Goal: Navigation & Orientation: Find specific page/section

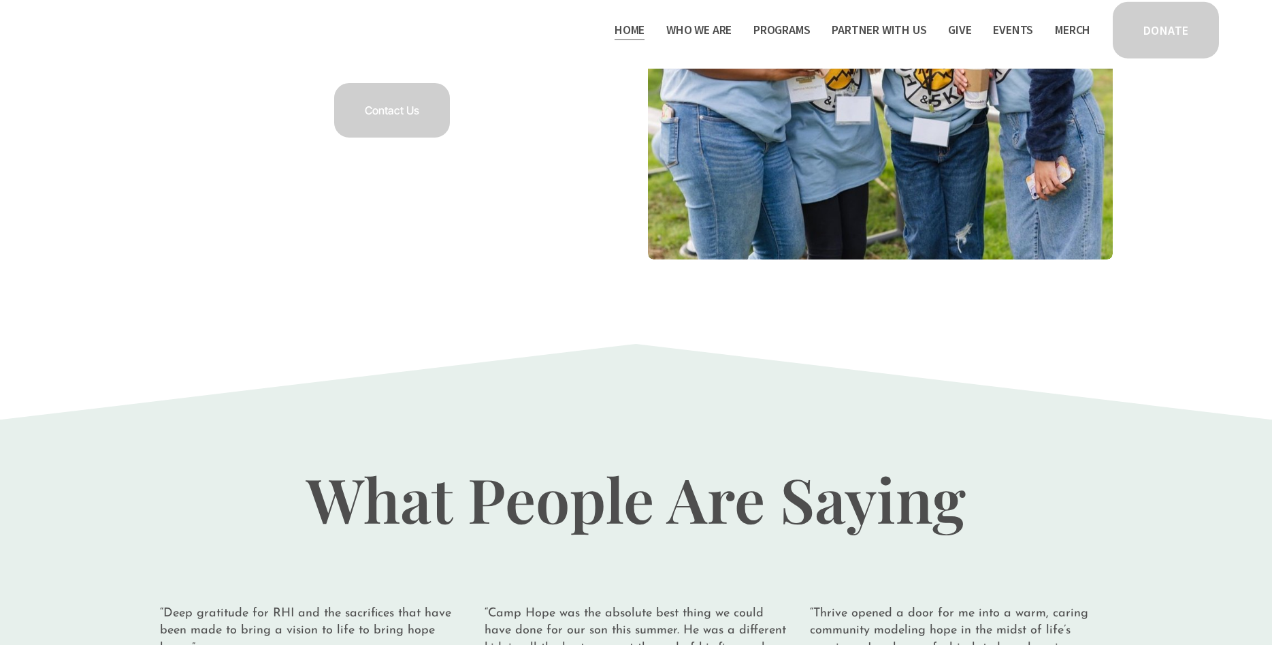
scroll to position [2847, 0]
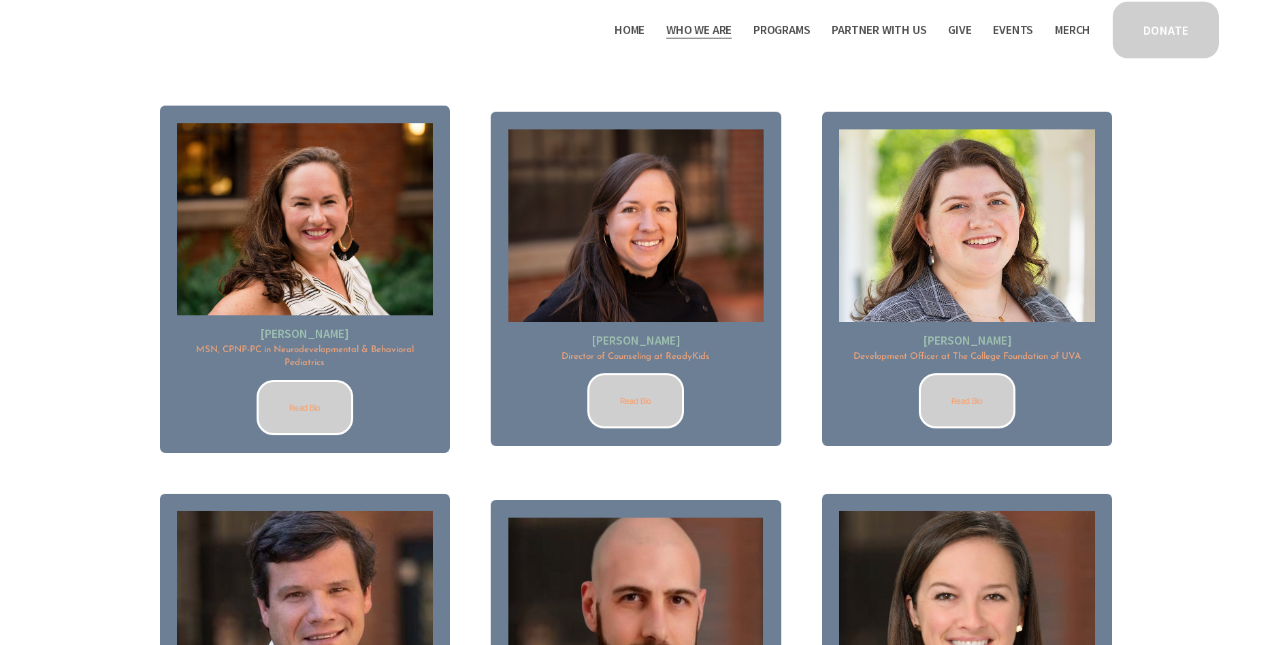
scroll to position [1806, 0]
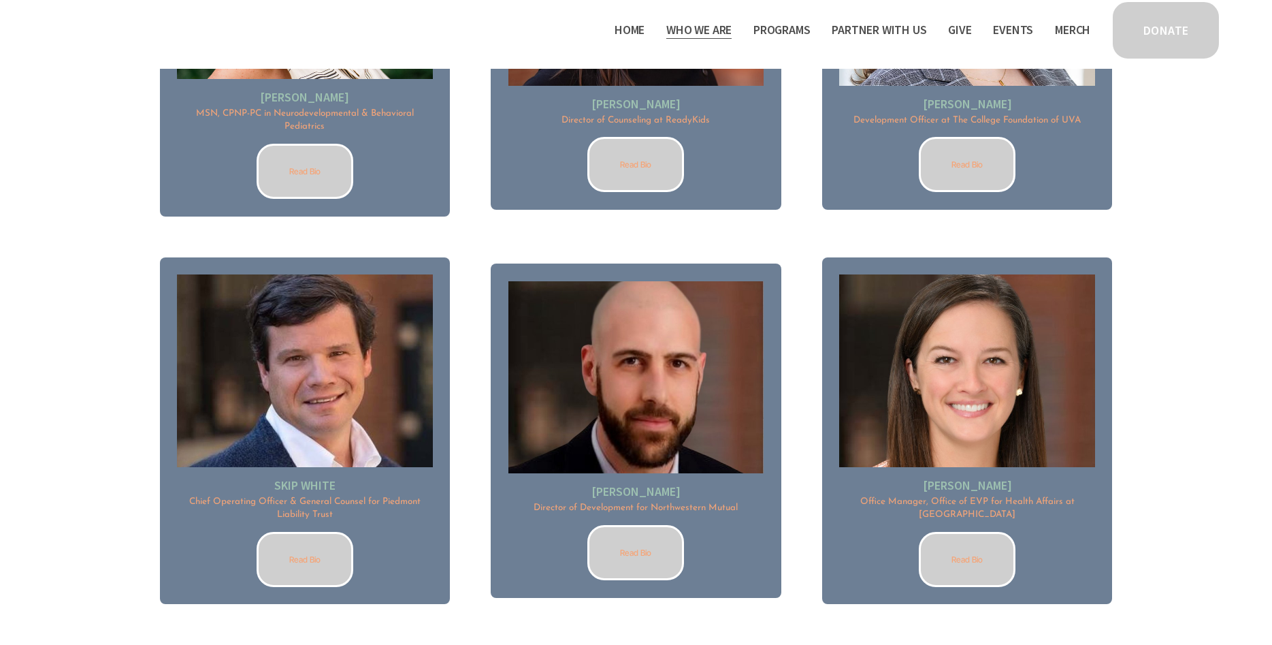
click at [295, 554] on link "Read Bio" at bounding box center [305, 559] width 97 height 55
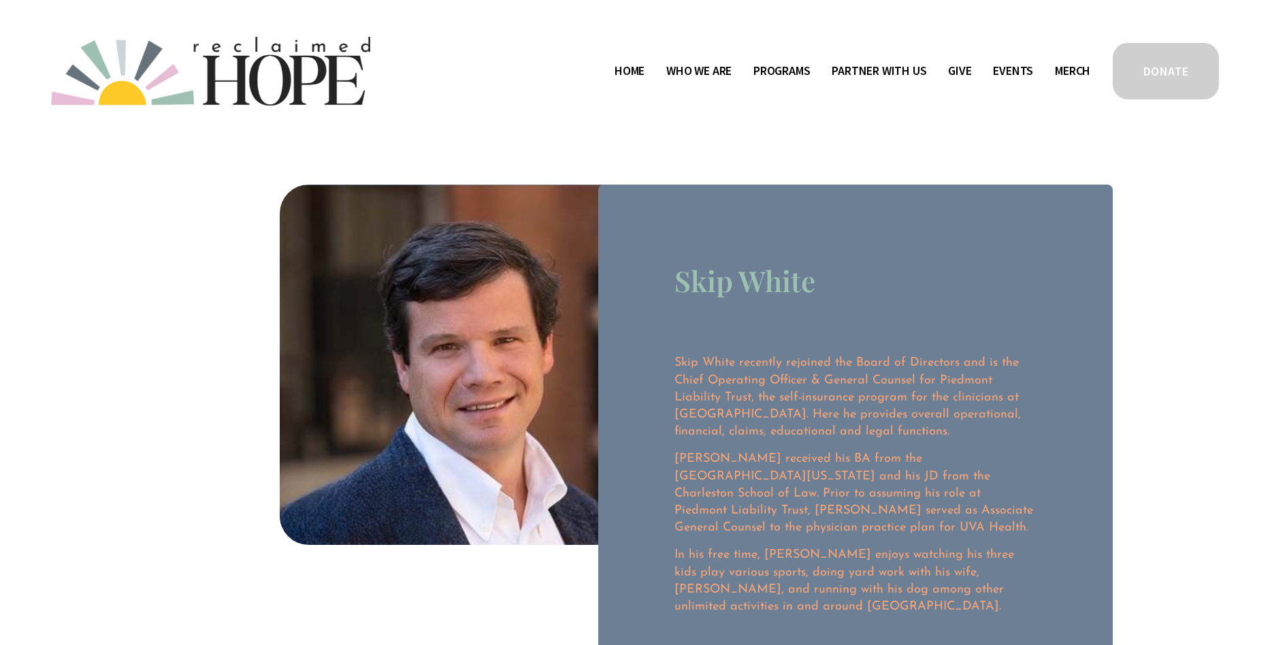
click at [622, 71] on link "Home" at bounding box center [630, 71] width 30 height 22
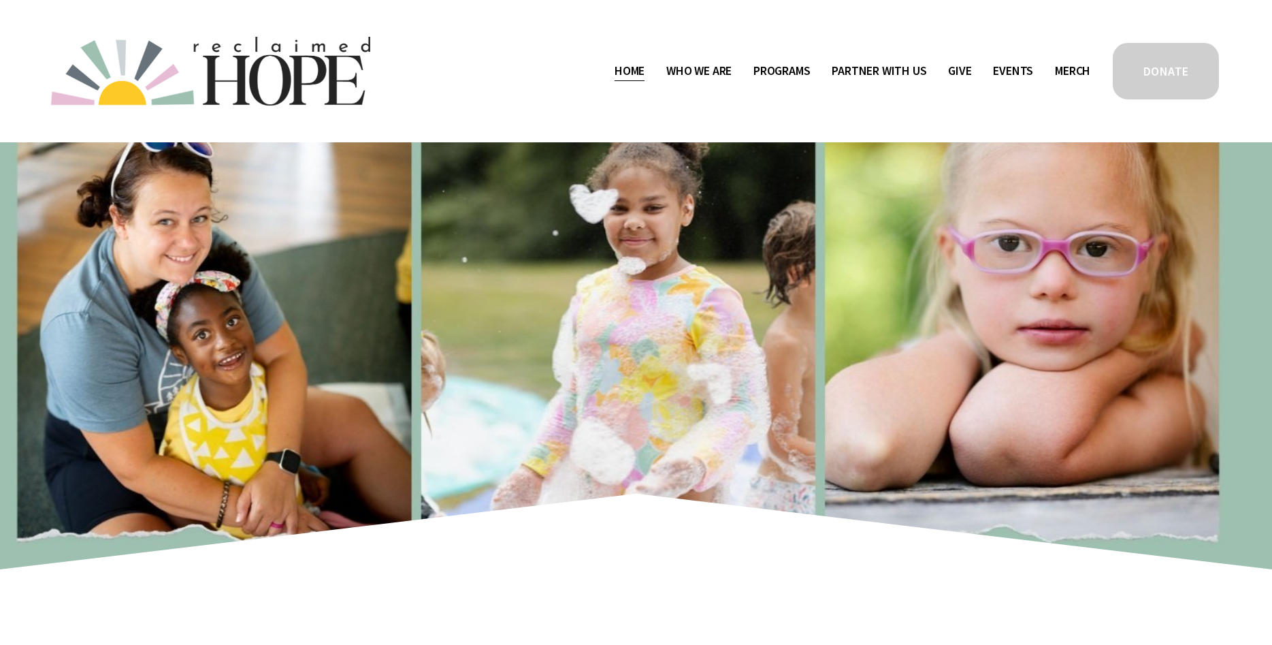
click at [1071, 71] on link "Merch" at bounding box center [1072, 71] width 35 height 22
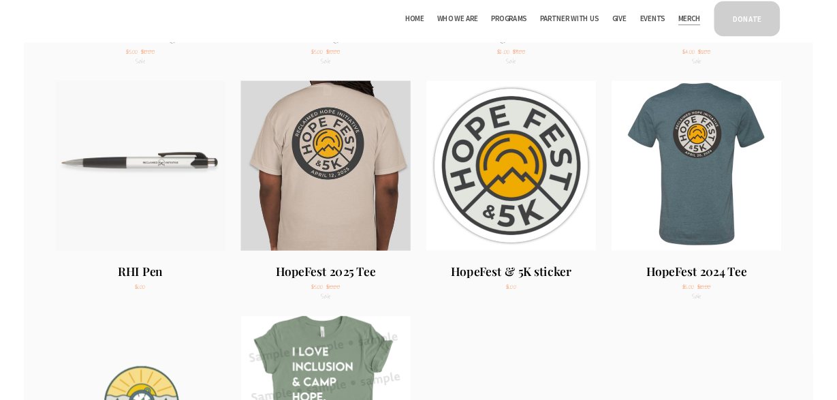
scroll to position [1383, 0]
